Goal: Navigation & Orientation: Find specific page/section

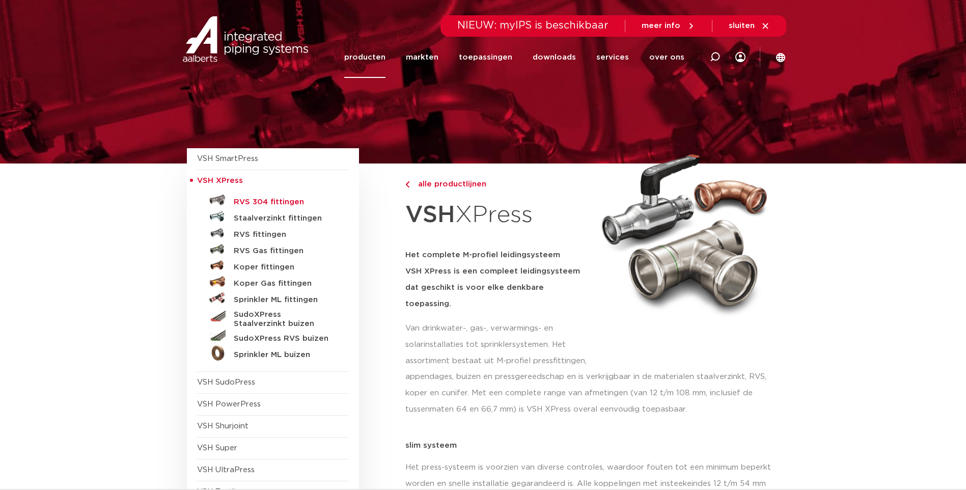
click at [268, 202] on h5 "RVS 304 fittingen" at bounding box center [284, 202] width 101 height 9
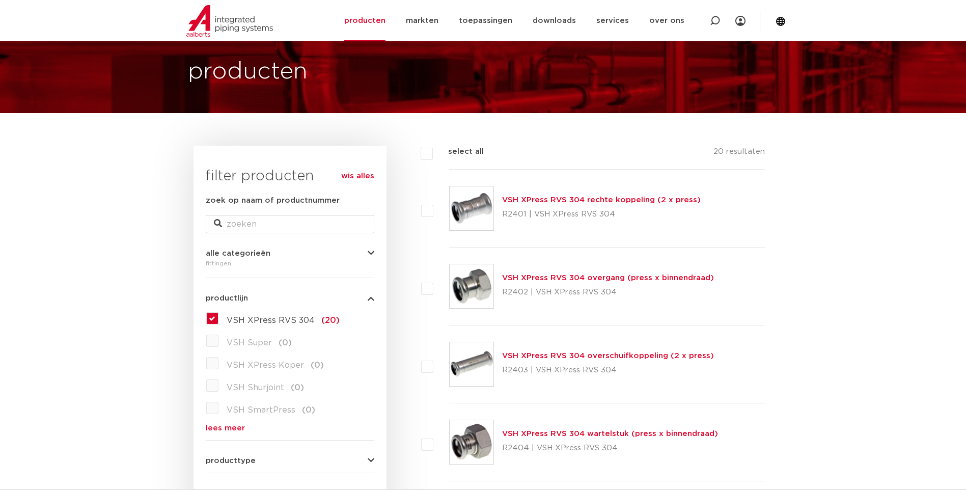
scroll to position [102, 0]
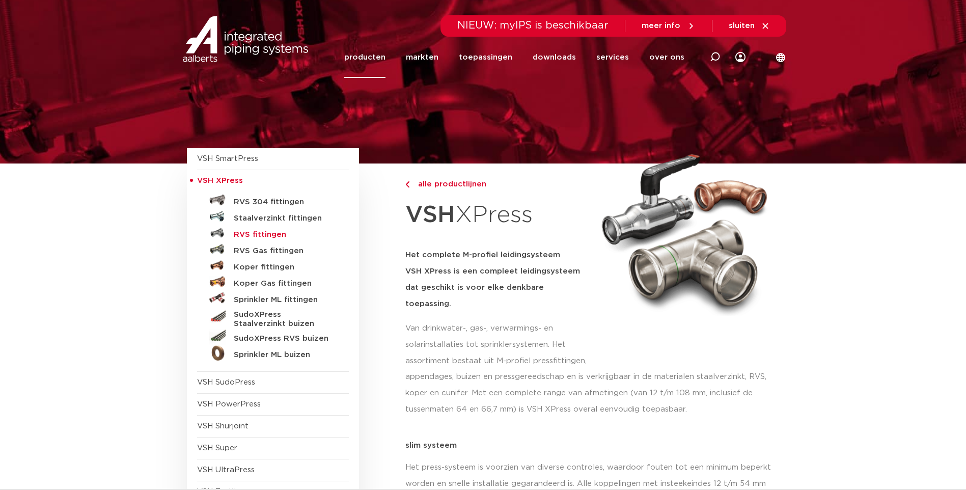
click at [264, 237] on h5 "RVS fittingen" at bounding box center [284, 234] width 101 height 9
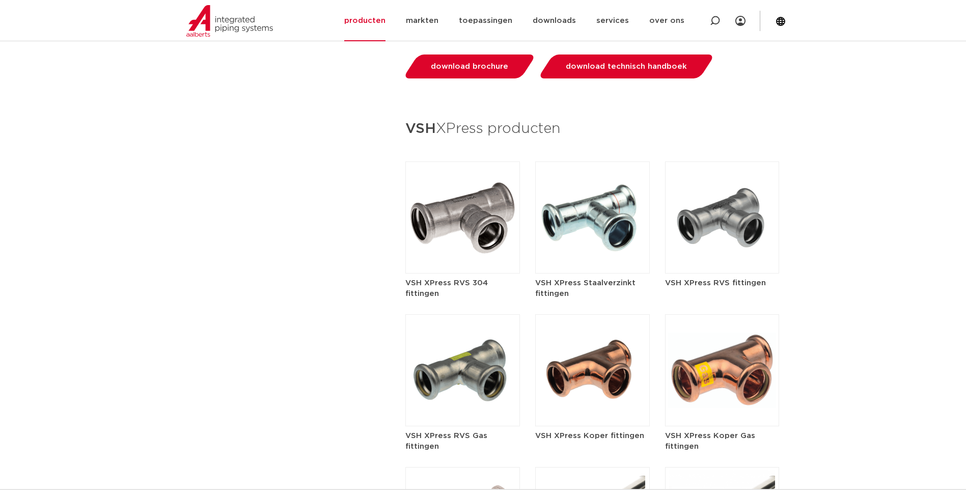
scroll to position [1120, 0]
